Goal: Find specific page/section: Find specific page/section

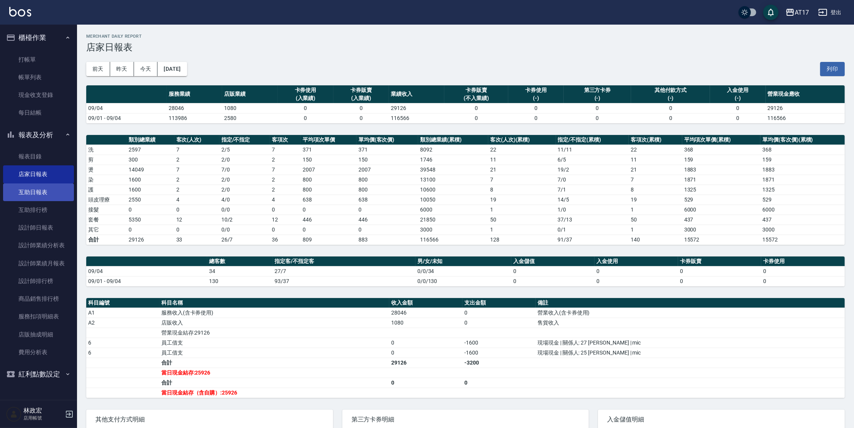
click at [16, 190] on link "互助日報表" at bounding box center [38, 193] width 71 height 18
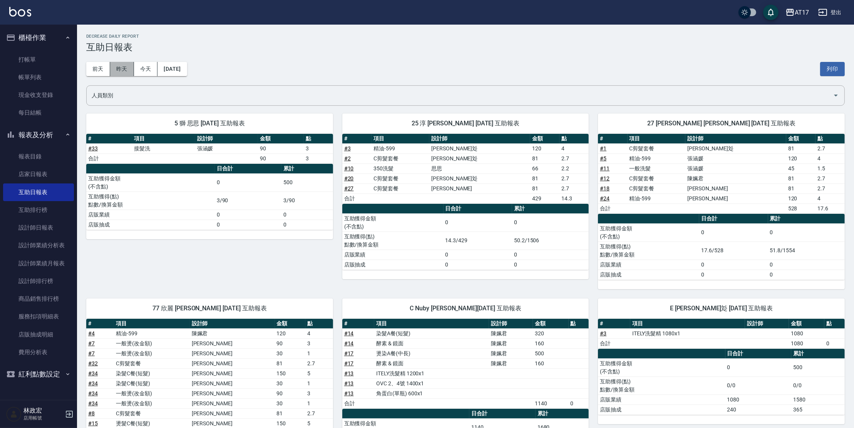
click at [120, 73] on button "昨天" at bounding box center [122, 69] width 24 height 14
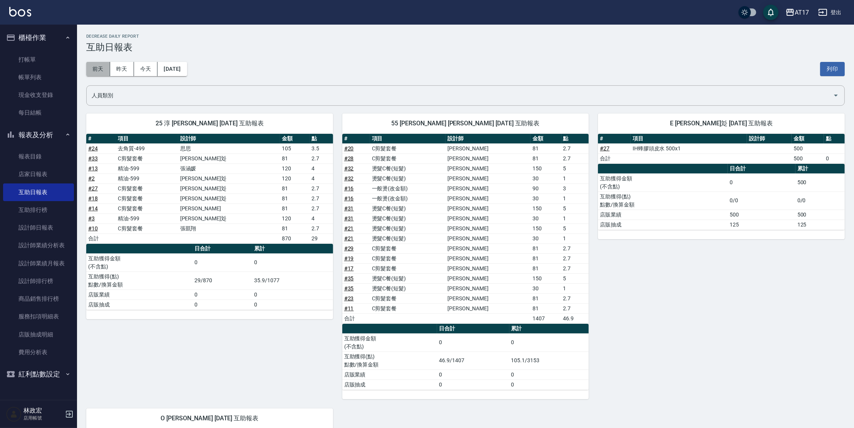
click at [99, 74] on button "前天" at bounding box center [98, 69] width 24 height 14
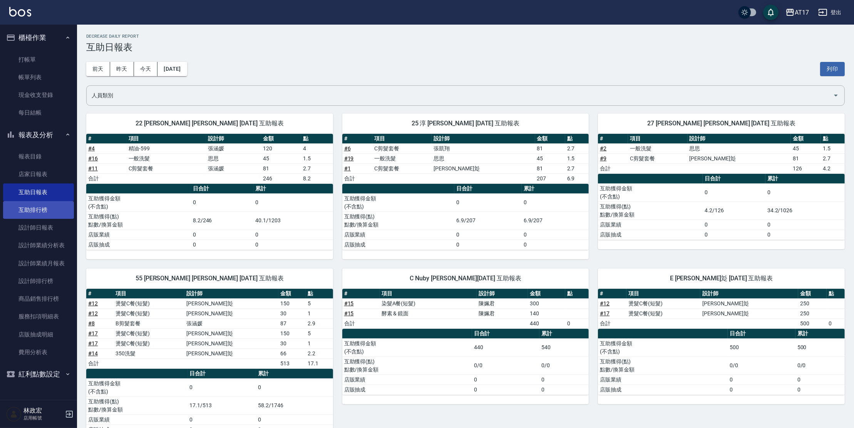
click at [39, 208] on link "互助排行榜" at bounding box center [38, 210] width 71 height 18
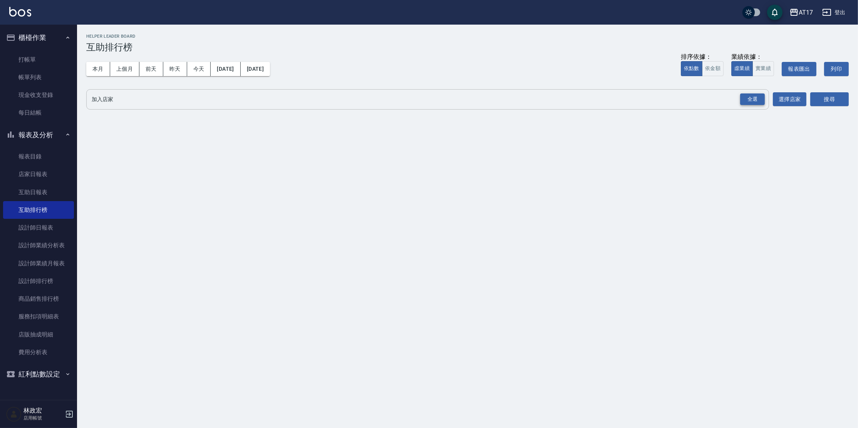
click at [748, 97] on div "全選" at bounding box center [752, 100] width 25 height 12
click at [821, 102] on button "搜尋" at bounding box center [829, 100] width 38 height 14
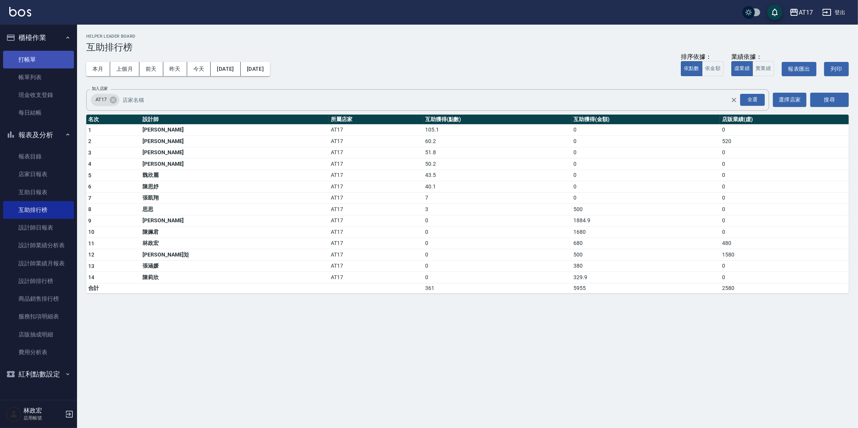
click at [56, 58] on link "打帳單" at bounding box center [38, 60] width 71 height 18
